Goal: Check status: Check status

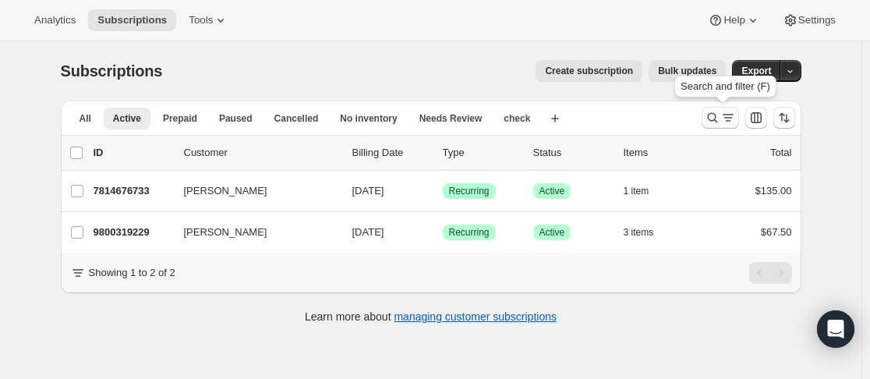
click at [713, 115] on icon "Search and filter results" at bounding box center [712, 118] width 10 height 10
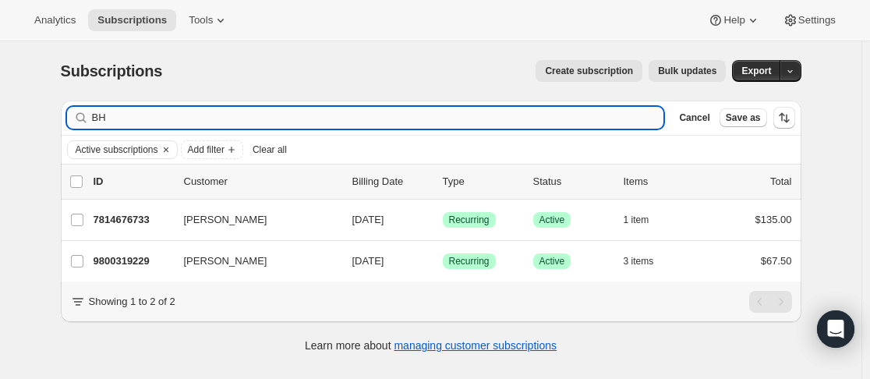
click at [380, 121] on input "BH" at bounding box center [378, 118] width 572 height 22
click at [654, 117] on icon "button" at bounding box center [647, 118] width 16 height 16
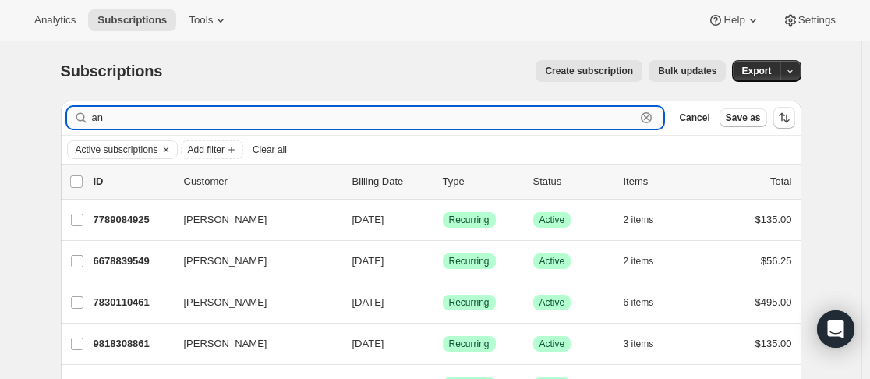
click at [194, 121] on input "an" at bounding box center [364, 118] width 544 height 22
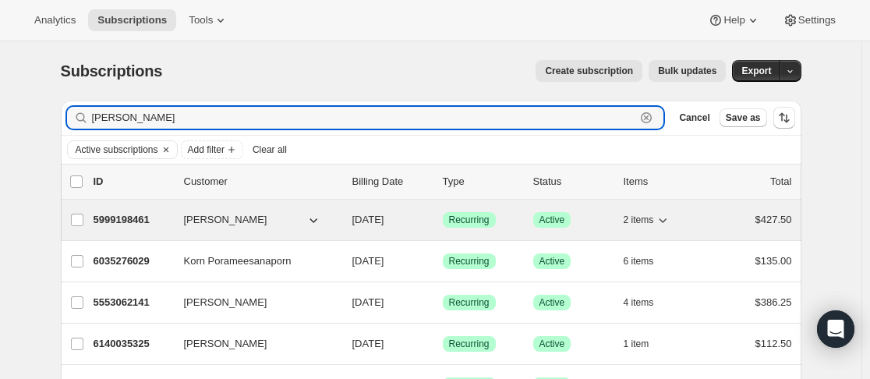
type input "[PERSON_NAME]"
click at [168, 216] on p "5999198461" at bounding box center [133, 220] width 78 height 16
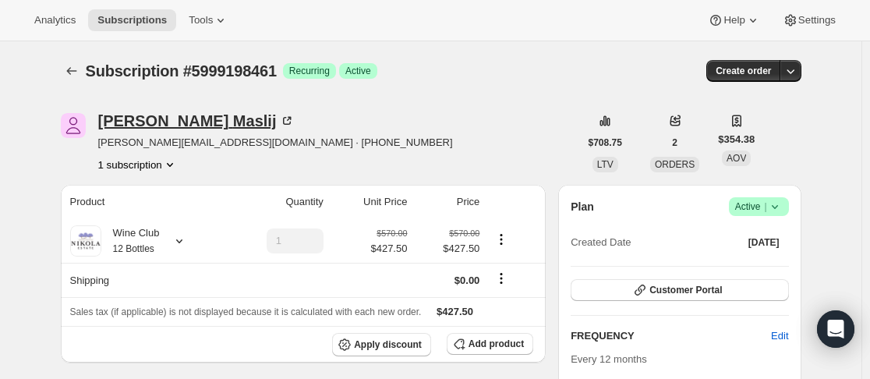
click at [142, 119] on div "[PERSON_NAME]" at bounding box center [196, 121] width 197 height 16
